Goal: Navigation & Orientation: Find specific page/section

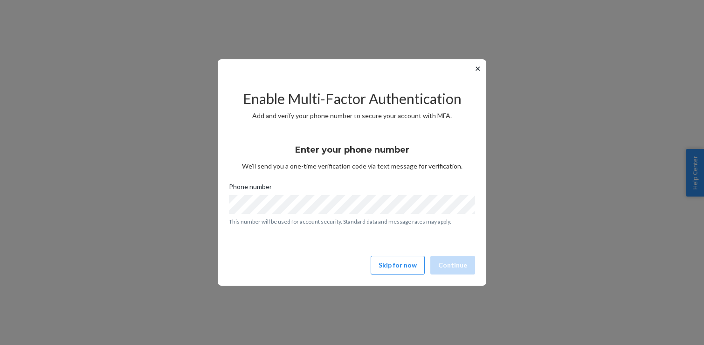
click at [479, 70] on button "✕" at bounding box center [478, 68] width 10 height 11
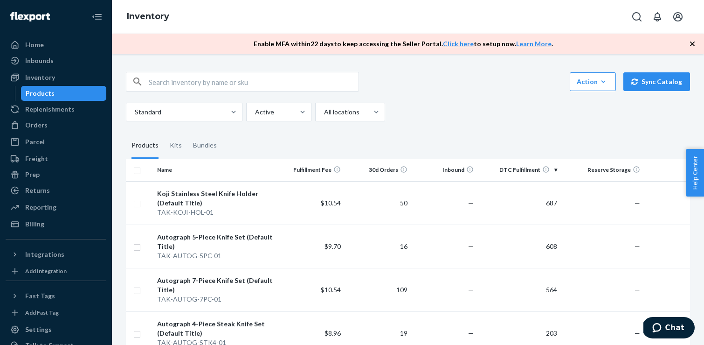
click at [412, 79] on div "Action Create product Create kit or bundle Bulk create products Bulk update pro…" at bounding box center [408, 82] width 564 height 20
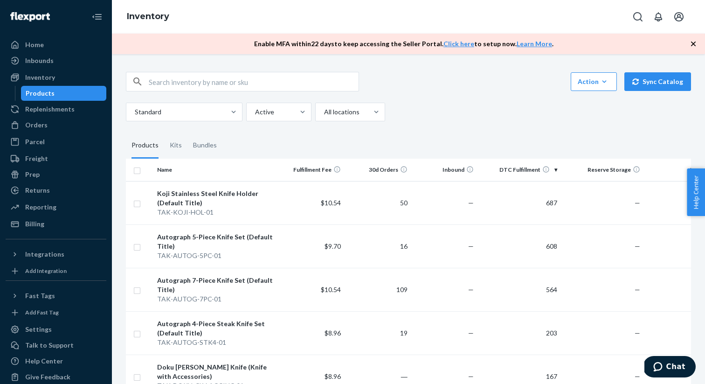
click at [524, 105] on div "Standard Active All locations" at bounding box center [405, 112] width 558 height 19
click at [423, 87] on div "Action Create product Create kit or bundle Bulk create products Bulk update pro…" at bounding box center [408, 82] width 565 height 20
drag, startPoint x: 510, startPoint y: 94, endPoint x: 448, endPoint y: 134, distance: 73.4
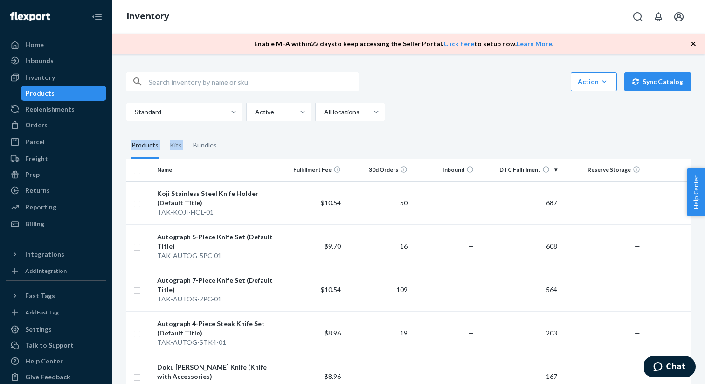
click at [448, 134] on fieldset "Products Kits Bundles" at bounding box center [408, 145] width 565 height 26
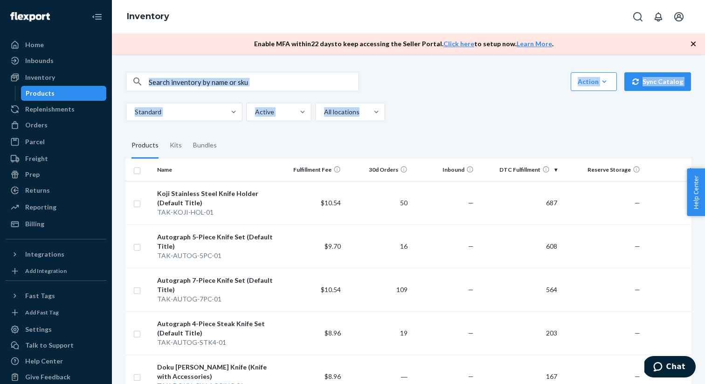
drag, startPoint x: 511, startPoint y: 118, endPoint x: 372, endPoint y: 11, distance: 176.2
click at [372, 11] on div "Inventory Enable MFA [DATE] to keep accessing the Seller Portal. Click here to …" at bounding box center [408, 192] width 593 height 384
click at [372, 11] on div "Inventory" at bounding box center [408, 17] width 593 height 34
drag, startPoint x: 352, startPoint y: 18, endPoint x: 443, endPoint y: 141, distance: 153.7
click at [443, 141] on div "Inventory Enable MFA [DATE] to keep accessing the Seller Portal. Click here to …" at bounding box center [408, 192] width 593 height 384
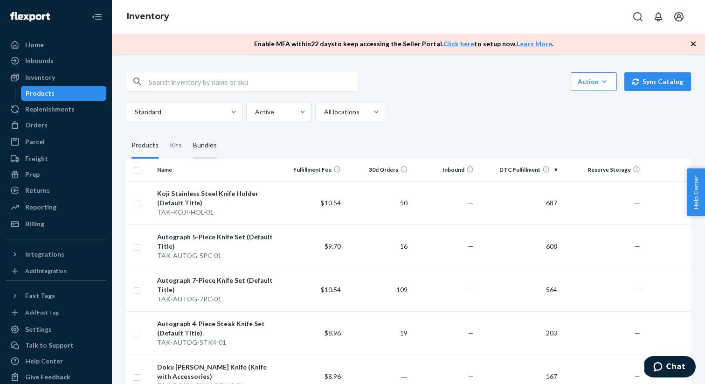
click at [212, 145] on div "Bundles" at bounding box center [205, 145] width 24 height 26
click at [187, 132] on input "Bundles" at bounding box center [187, 132] width 0 height 0
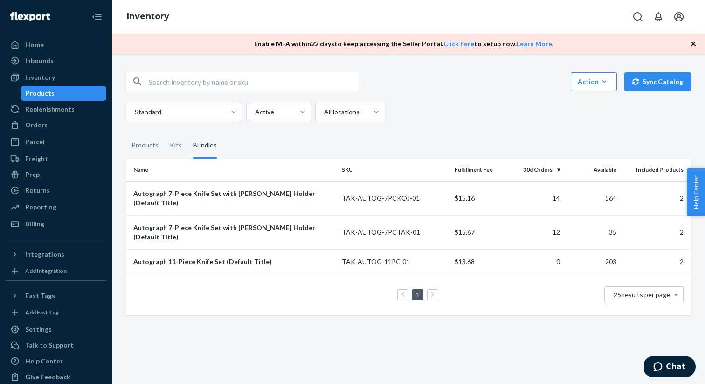
click at [435, 117] on div "Standard Active All locations" at bounding box center [405, 112] width 558 height 19
click at [140, 143] on div "Products" at bounding box center [144, 145] width 27 height 26
click at [126, 132] on input "Products" at bounding box center [126, 132] width 0 height 0
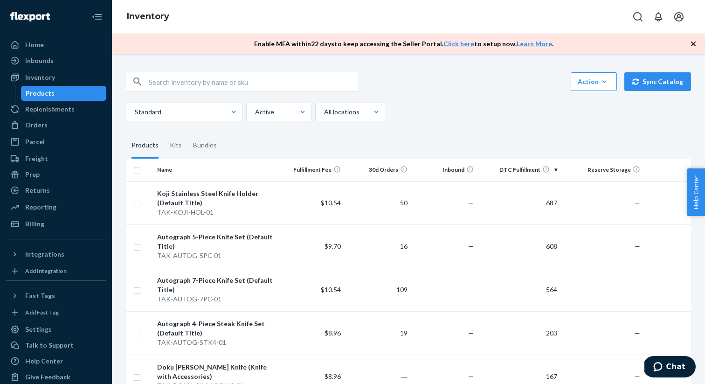
click at [447, 152] on fieldset "Products Kits Bundles" at bounding box center [408, 145] width 565 height 26
